Goal: Answer question/provide support

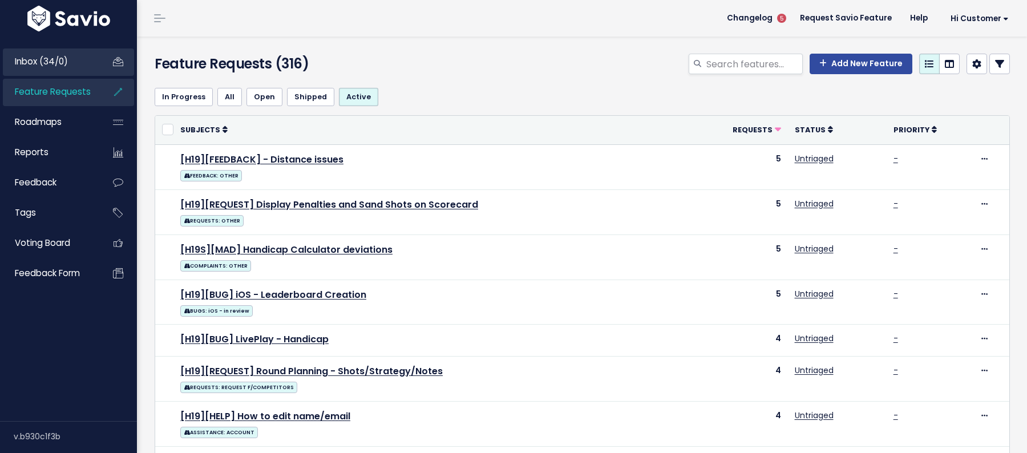
click at [49, 59] on span "Inbox (34/0)" at bounding box center [41, 61] width 53 height 12
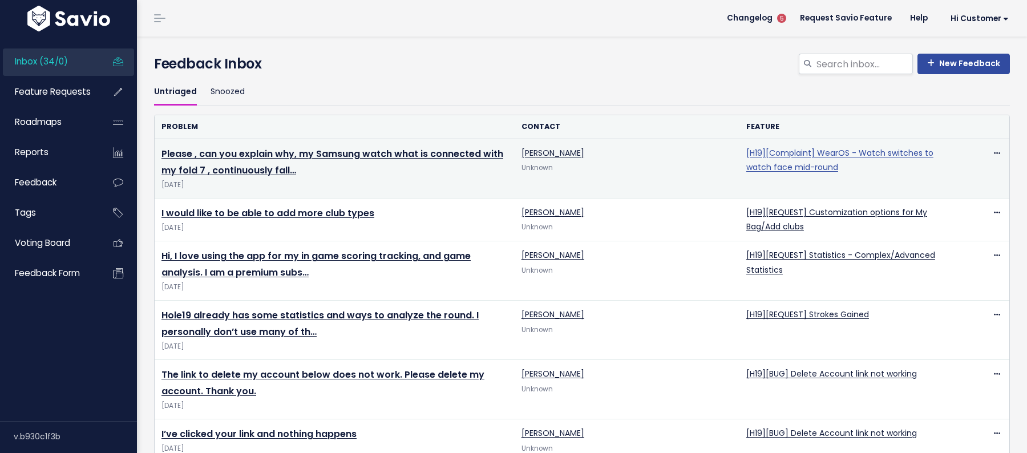
click at [805, 162] on link "[H19][Complaint] WearOS - Watch switches to watch face mid-round" at bounding box center [840, 160] width 187 height 26
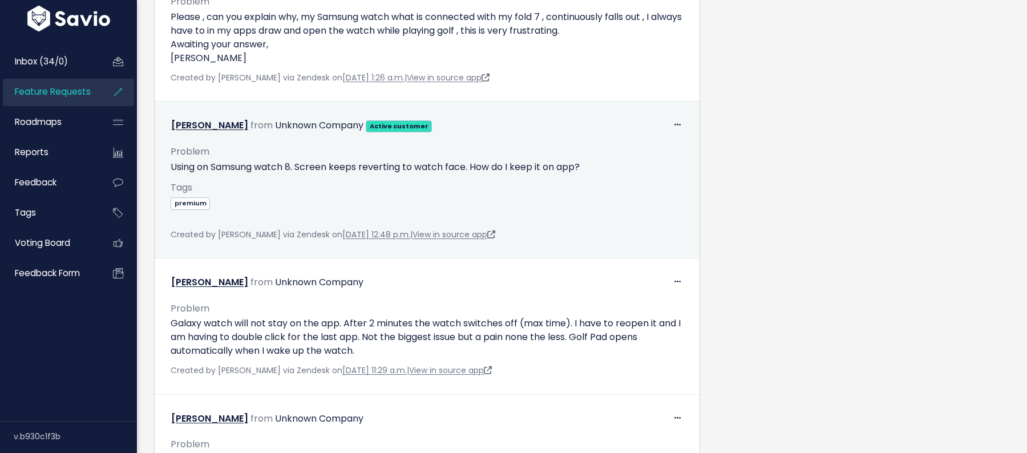
scroll to position [668, 0]
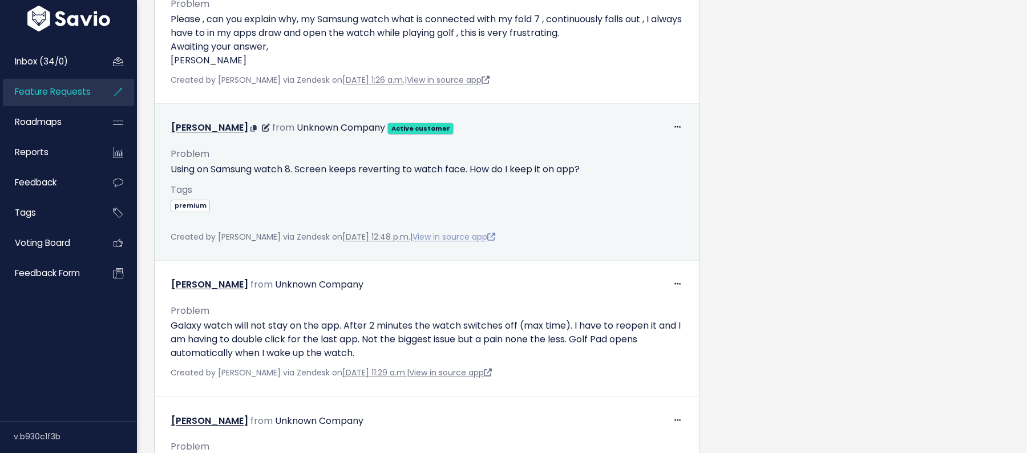
click at [460, 231] on link "View in source app" at bounding box center [454, 236] width 83 height 11
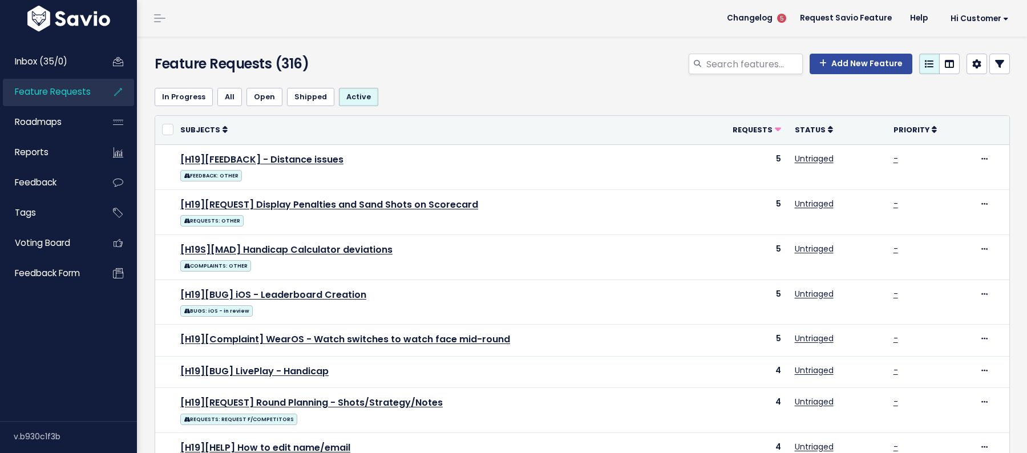
click at [81, 43] on div "Inbox (35/0) Feature Requests Roadmaps Reports" at bounding box center [68, 166] width 137 height 265
click at [81, 49] on link "Inbox (35/0)" at bounding box center [49, 62] width 92 height 26
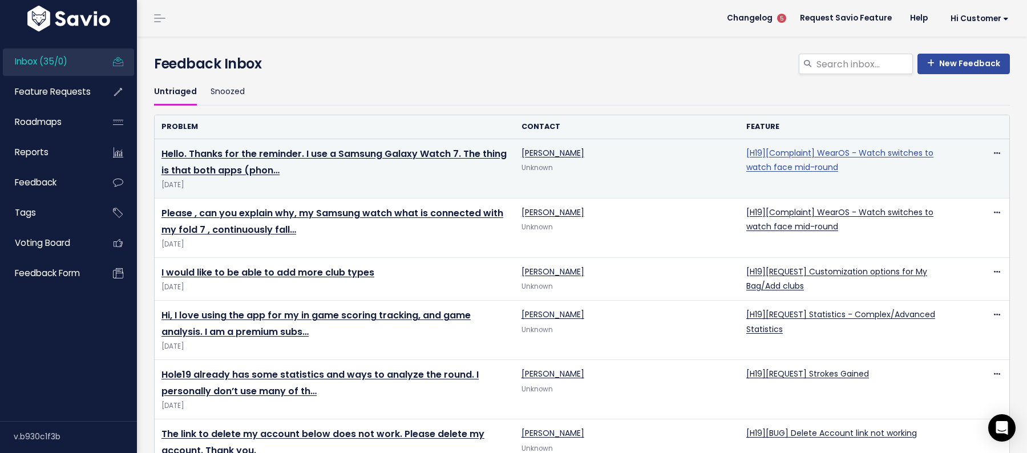
click at [773, 168] on link "[H19][Complaint] WearOS - Watch switches to watch face mid-round" at bounding box center [840, 160] width 187 height 26
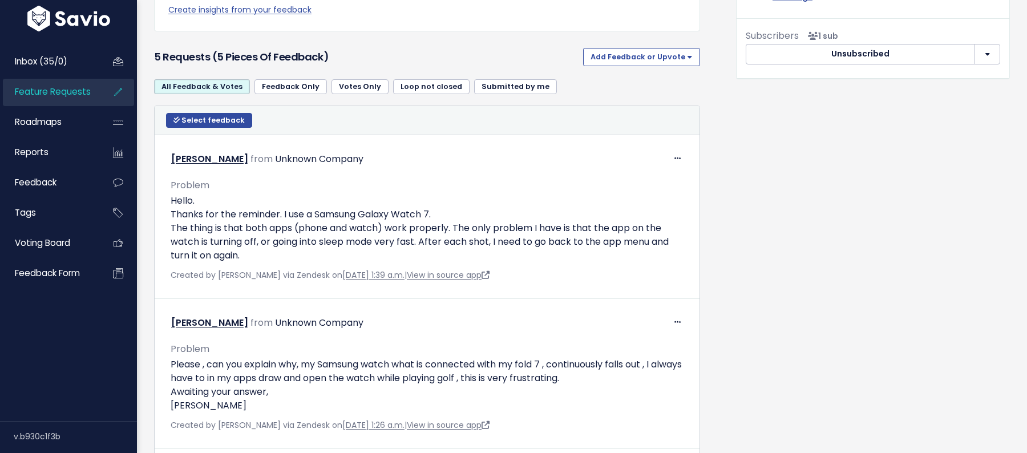
scroll to position [503, 0]
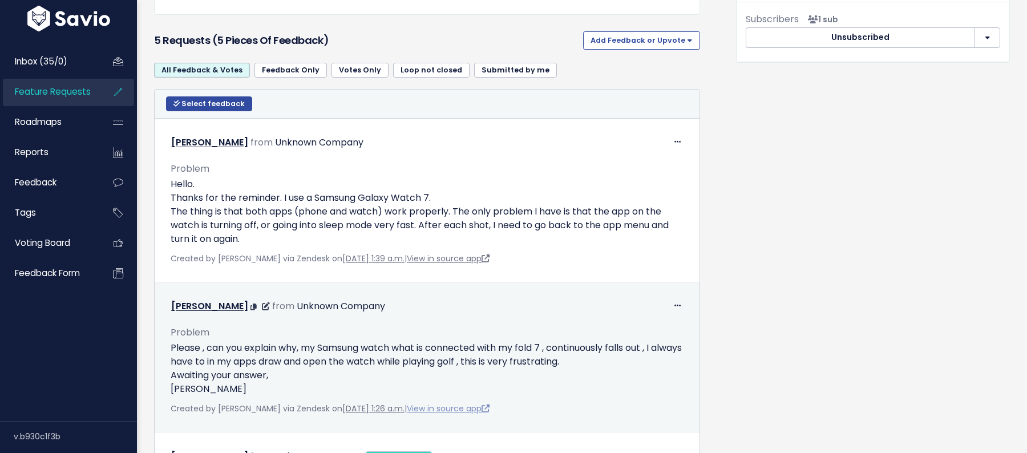
click at [470, 405] on link "View in source app" at bounding box center [448, 408] width 83 height 11
